Goal: Task Accomplishment & Management: Complete application form

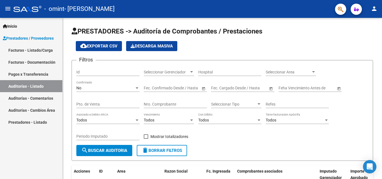
click at [39, 63] on link "Facturas - Documentación" at bounding box center [31, 62] width 62 height 12
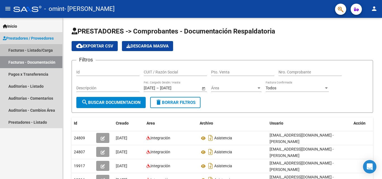
click at [44, 52] on link "Facturas - Listado/Carga" at bounding box center [31, 50] width 62 height 12
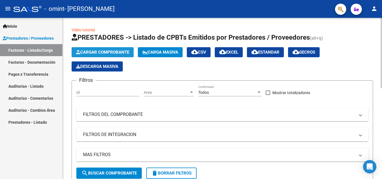
click at [97, 56] on button "Cargar Comprobante" at bounding box center [103, 52] width 62 height 10
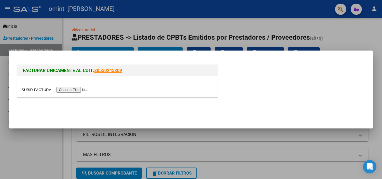
click at [83, 91] on input "file" at bounding box center [57, 90] width 71 height 6
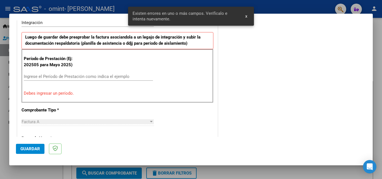
scroll to position [154, 0]
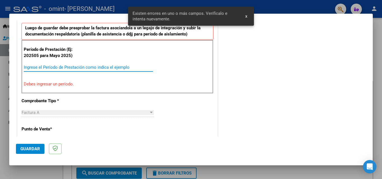
click at [101, 65] on input "Ingrese el Período de Prestación como indica el ejemplo" at bounding box center [88, 67] width 129 height 5
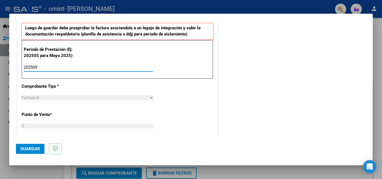
type input "202509"
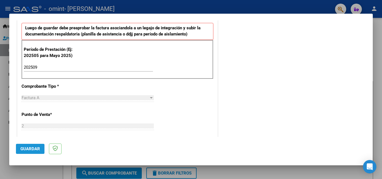
click at [37, 151] on span "Guardar" at bounding box center [30, 149] width 20 height 5
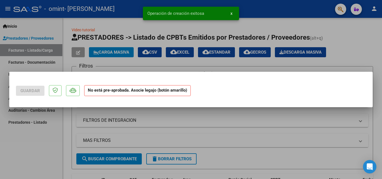
scroll to position [0, 0]
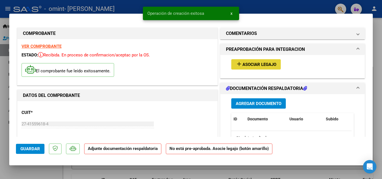
click at [242, 65] on span "Asociar Legajo" at bounding box center [259, 64] width 34 height 5
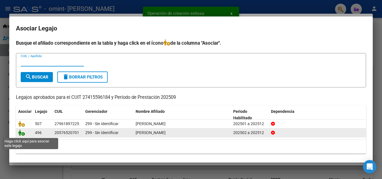
click at [24, 135] on icon at bounding box center [21, 133] width 7 height 6
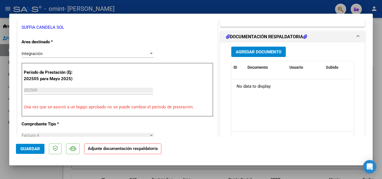
scroll to position [125, 0]
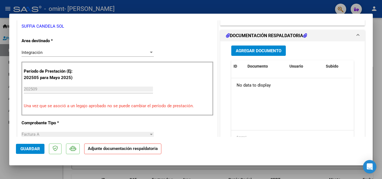
click at [261, 51] on span "Agregar Documento" at bounding box center [259, 50] width 46 height 5
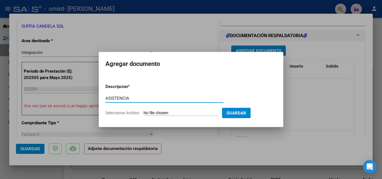
type input "ASISTENCIA"
click at [155, 114] on input "Seleccionar Archivo" at bounding box center [180, 113] width 74 height 5
type input "C:\fakepath\OMINT (1).pdf"
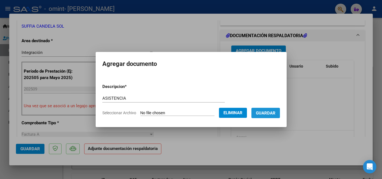
click at [270, 111] on span "Guardar" at bounding box center [266, 113] width 20 height 5
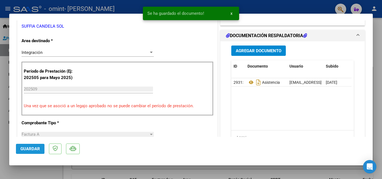
click at [23, 151] on span "Guardar" at bounding box center [30, 149] width 20 height 5
click at [378, 37] on div at bounding box center [191, 89] width 382 height 179
type input "$ 0,00"
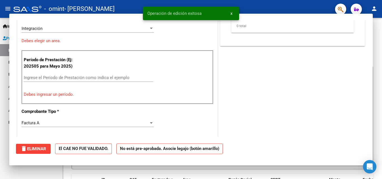
scroll to position [0, 0]
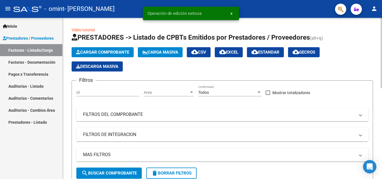
click at [116, 55] on button "Cargar Comprobante" at bounding box center [103, 52] width 62 height 10
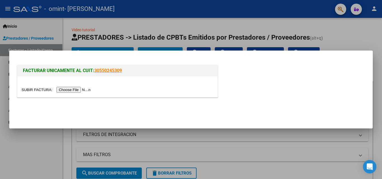
click at [88, 90] on input "file" at bounding box center [57, 90] width 71 height 6
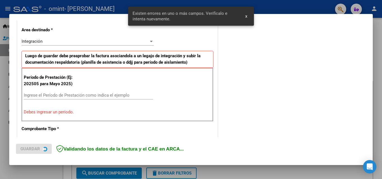
scroll to position [126, 0]
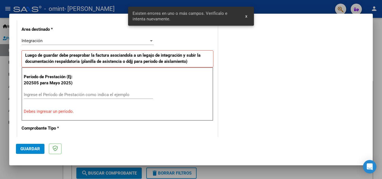
click at [95, 94] on input "Ingrese el Período de Prestación como indica el ejemplo" at bounding box center [88, 94] width 129 height 5
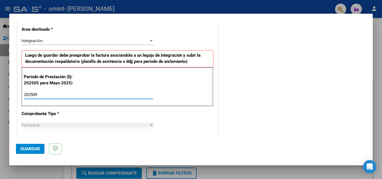
type input "202509"
click at [25, 148] on span "Guardar" at bounding box center [30, 149] width 20 height 5
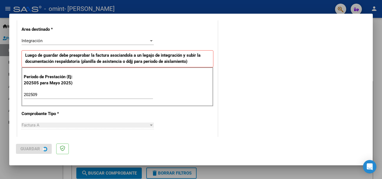
scroll to position [0, 0]
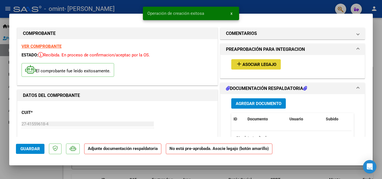
click at [254, 60] on button "add Asociar Legajo" at bounding box center [256, 64] width 50 height 10
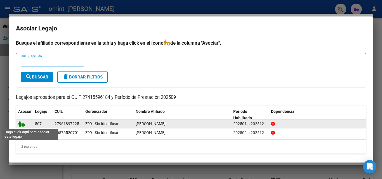
click at [24, 125] on icon at bounding box center [21, 124] width 7 height 6
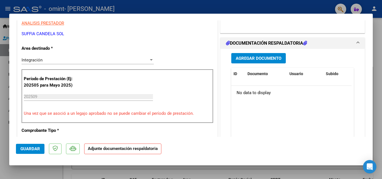
scroll to position [122, 0]
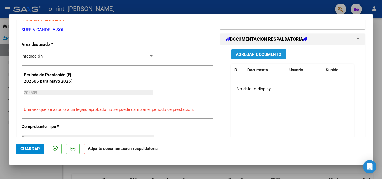
click at [270, 50] on button "Agregar Documento" at bounding box center [258, 54] width 55 height 10
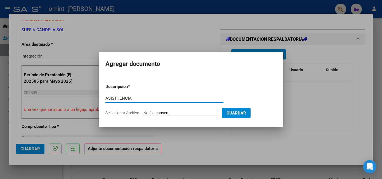
type input "ASISTTENCIA"
click at [154, 112] on input "Seleccionar Archivo" at bounding box center [180, 113] width 74 height 5
type input "C:\fakepath\Omint (2).pdf"
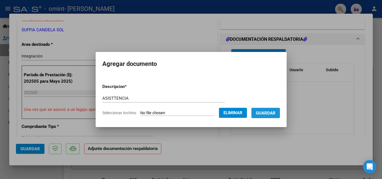
click at [264, 118] on button "Guardar" at bounding box center [265, 113] width 29 height 10
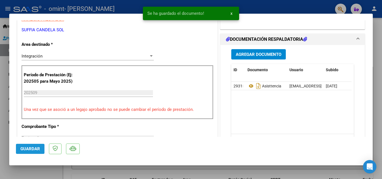
click at [33, 152] on button "Guardar" at bounding box center [30, 149] width 29 height 10
click at [27, 151] on span "Guardar" at bounding box center [30, 149] width 20 height 5
click at [376, 39] on div at bounding box center [191, 89] width 382 height 179
type input "$ 0,00"
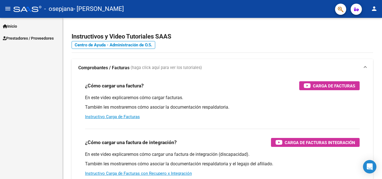
click at [33, 38] on span "Prestadores / Proveedores" at bounding box center [28, 38] width 51 height 6
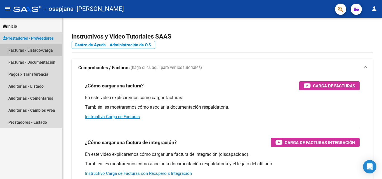
click at [33, 48] on link "Facturas - Listado/Carga" at bounding box center [31, 50] width 62 height 12
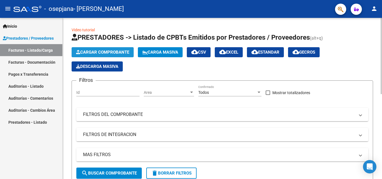
click at [97, 51] on span "Cargar Comprobante" at bounding box center [102, 52] width 53 height 5
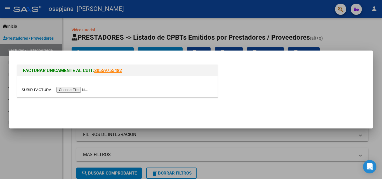
click at [74, 90] on input "file" at bounding box center [57, 90] width 71 height 6
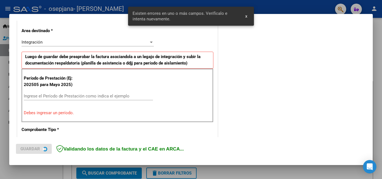
scroll to position [126, 0]
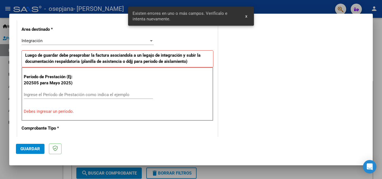
click at [79, 90] on div "Período de Prestación (Ej: 202505 para Mayo 2025) Ingrese el Período de Prestac…" at bounding box center [118, 94] width 192 height 54
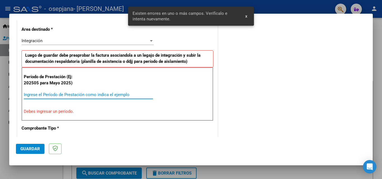
click at [77, 94] on input "Ingrese el Período de Prestación como indica el ejemplo" at bounding box center [88, 94] width 129 height 5
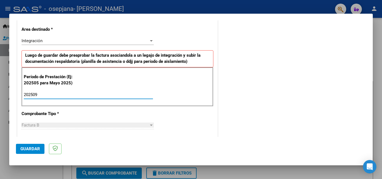
type input "202509"
click at [28, 149] on span "Guardar" at bounding box center [30, 149] width 20 height 5
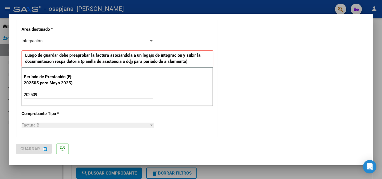
scroll to position [0, 0]
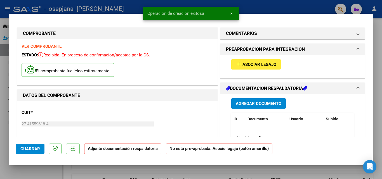
click at [248, 76] on div "add Asociar Legajo" at bounding box center [292, 66] width 144 height 23
click at [249, 63] on span "Asociar Legajo" at bounding box center [259, 64] width 34 height 5
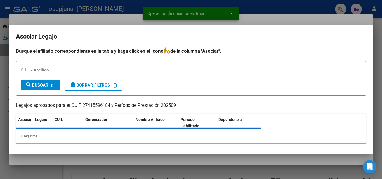
click at [249, 63] on form "CUIL / Apellido search Buscar delete Borrar Filtros" at bounding box center [191, 78] width 350 height 34
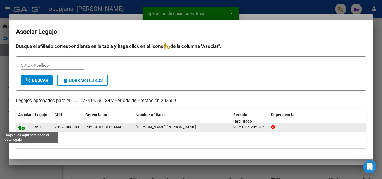
click at [22, 128] on icon at bounding box center [21, 127] width 7 height 6
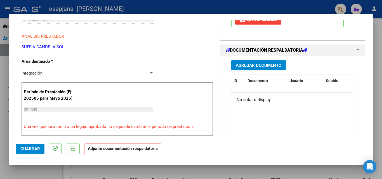
scroll to position [111, 0]
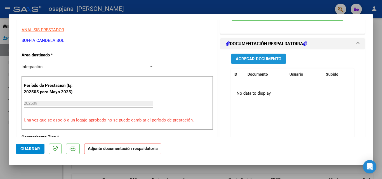
click at [249, 61] on span "Agregar Documento" at bounding box center [259, 58] width 46 height 5
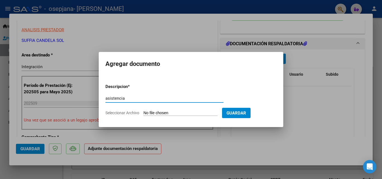
type input "asistencia"
click at [158, 117] on form "Descripcion * asistencia Escriba aquí una descripcion Seleccionar Archivo Guard…" at bounding box center [190, 99] width 171 height 41
click at [156, 113] on input "Seleccionar Archivo" at bounding box center [180, 113] width 74 height 5
type input "C:\fakepath\Roson Sodol de restador Condero sol Suflia.pdf"
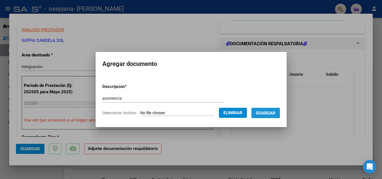
click at [266, 111] on span "Guardar" at bounding box center [266, 113] width 20 height 5
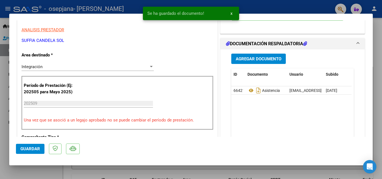
click at [375, 42] on div at bounding box center [191, 89] width 382 height 179
type input "$ 0,00"
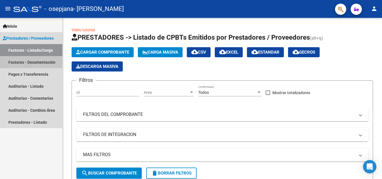
click at [32, 65] on link "Facturas - Documentación" at bounding box center [31, 62] width 62 height 12
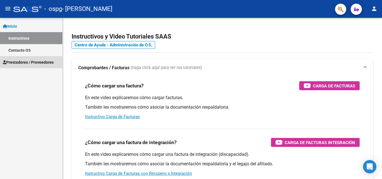
click at [43, 63] on span "Prestadores / Proveedores" at bounding box center [28, 62] width 51 height 6
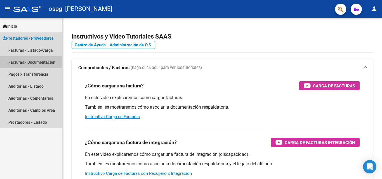
click at [42, 60] on link "Facturas - Documentación" at bounding box center [31, 62] width 62 height 12
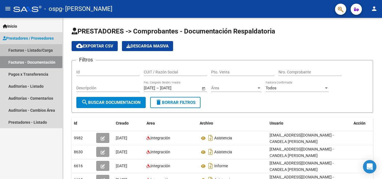
click at [44, 51] on link "Facturas - Listado/Carga" at bounding box center [31, 50] width 62 height 12
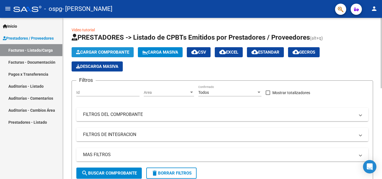
click at [101, 55] on button "Cargar Comprobante" at bounding box center [103, 52] width 62 height 10
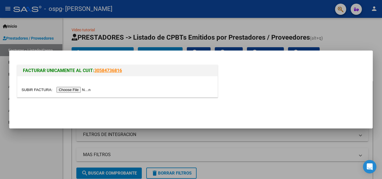
click at [79, 94] on div at bounding box center [117, 86] width 200 height 21
click at [80, 92] on input "file" at bounding box center [57, 90] width 71 height 6
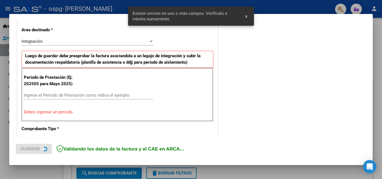
scroll to position [126, 0]
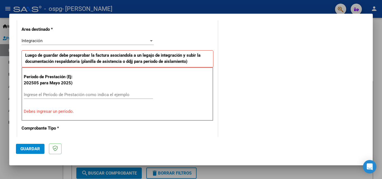
click at [79, 98] on div "Ingrese el Período de Prestación como indica el ejemplo" at bounding box center [88, 95] width 129 height 8
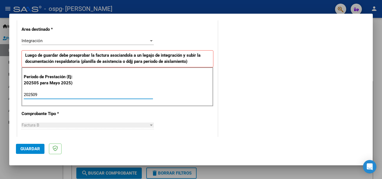
type input "202509"
click at [27, 148] on span "Guardar" at bounding box center [30, 149] width 20 height 5
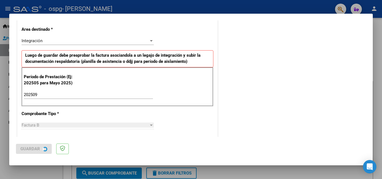
scroll to position [0, 0]
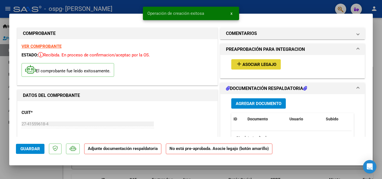
click at [248, 63] on span "Asociar Legajo" at bounding box center [259, 64] width 34 height 5
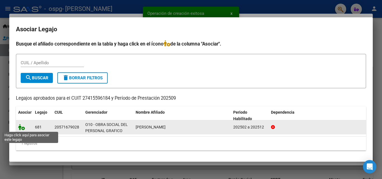
click at [23, 128] on icon at bounding box center [21, 127] width 7 height 6
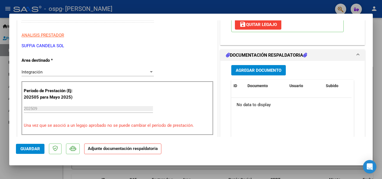
scroll to position [144, 0]
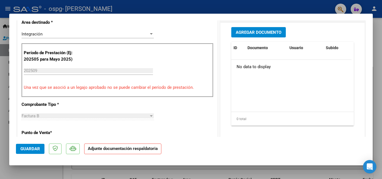
click at [239, 31] on span "Agregar Documento" at bounding box center [259, 32] width 46 height 5
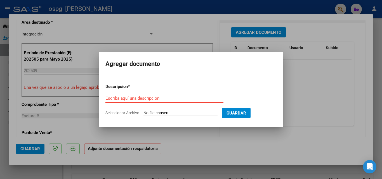
click at [169, 112] on input "Seleccionar Archivo" at bounding box center [180, 113] width 74 height 5
type input "C:\fakepath\GAEL ASSIENCIA.pdf"
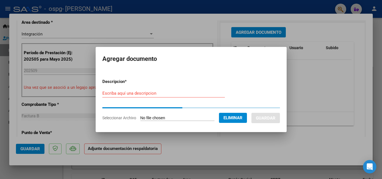
click at [126, 93] on input "Escriba aquí una descripcion" at bounding box center [163, 93] width 123 height 5
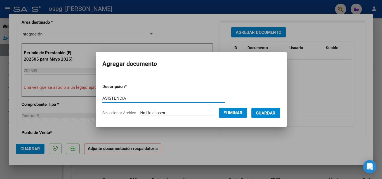
type input "ASISTENCIA"
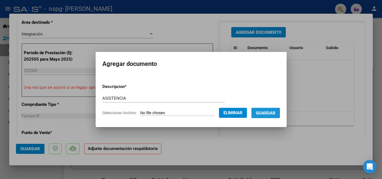
click at [269, 112] on span "Guardar" at bounding box center [266, 113] width 20 height 5
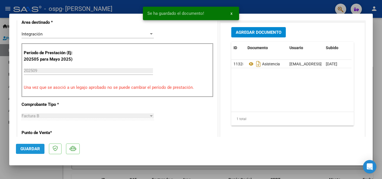
click at [31, 150] on span "Guardar" at bounding box center [30, 149] width 20 height 5
click at [6, 139] on div at bounding box center [191, 89] width 382 height 179
type input "$ 0,00"
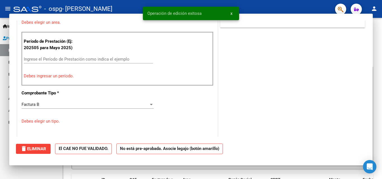
scroll to position [0, 0]
